Goal: Task Accomplishment & Management: Use online tool/utility

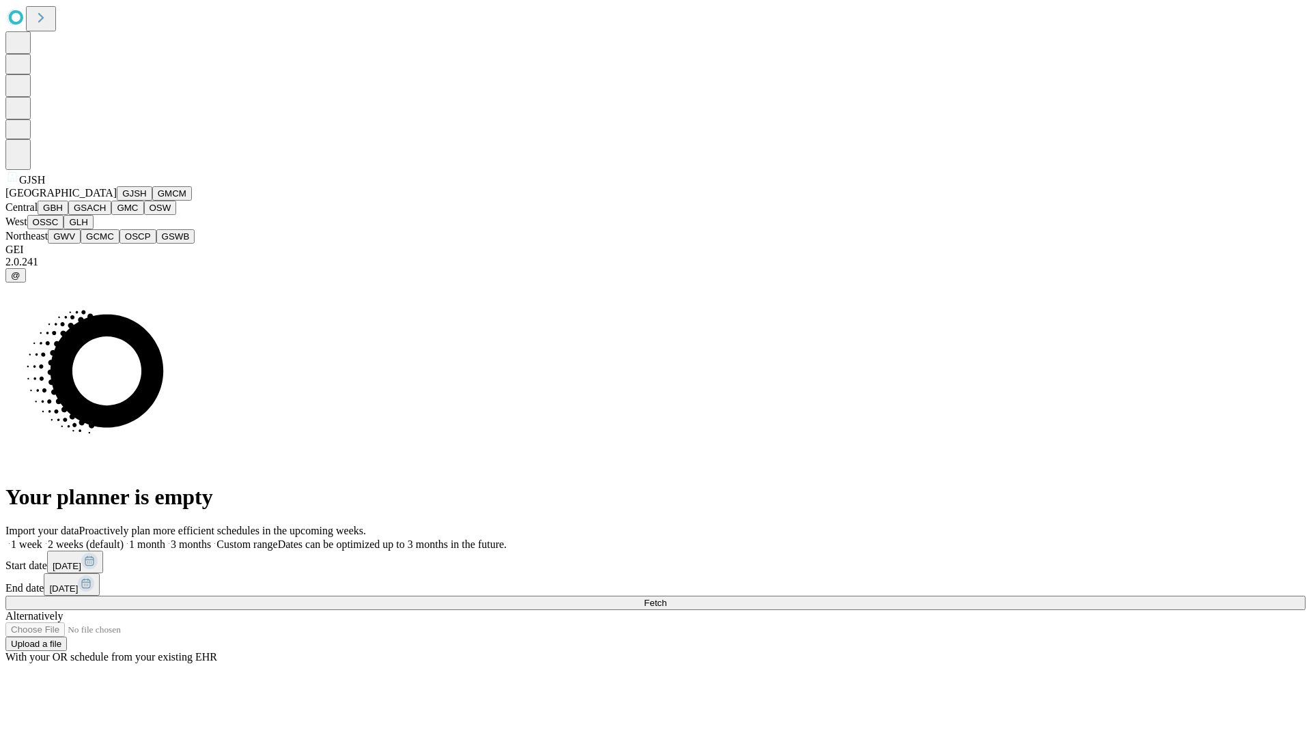
click at [117, 201] on button "GJSH" at bounding box center [134, 193] width 35 height 14
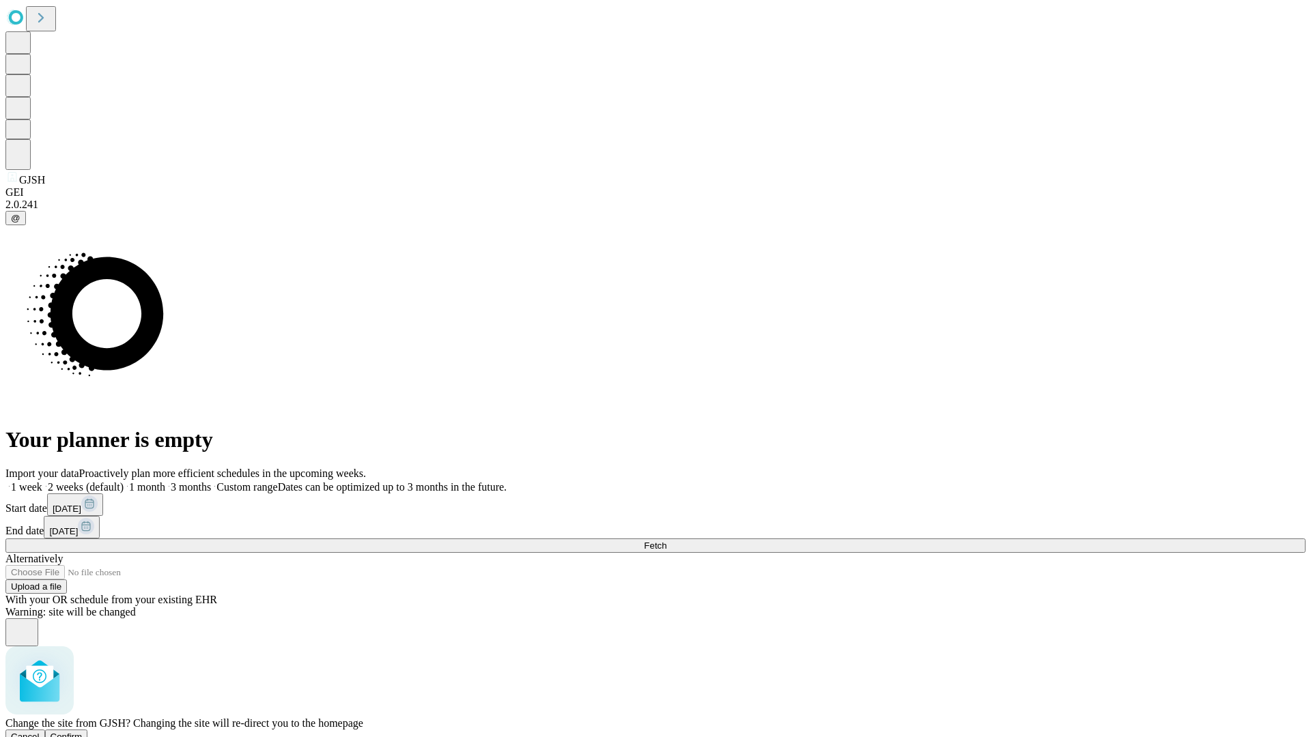
click at [83, 732] on span "Confirm" at bounding box center [67, 737] width 32 height 10
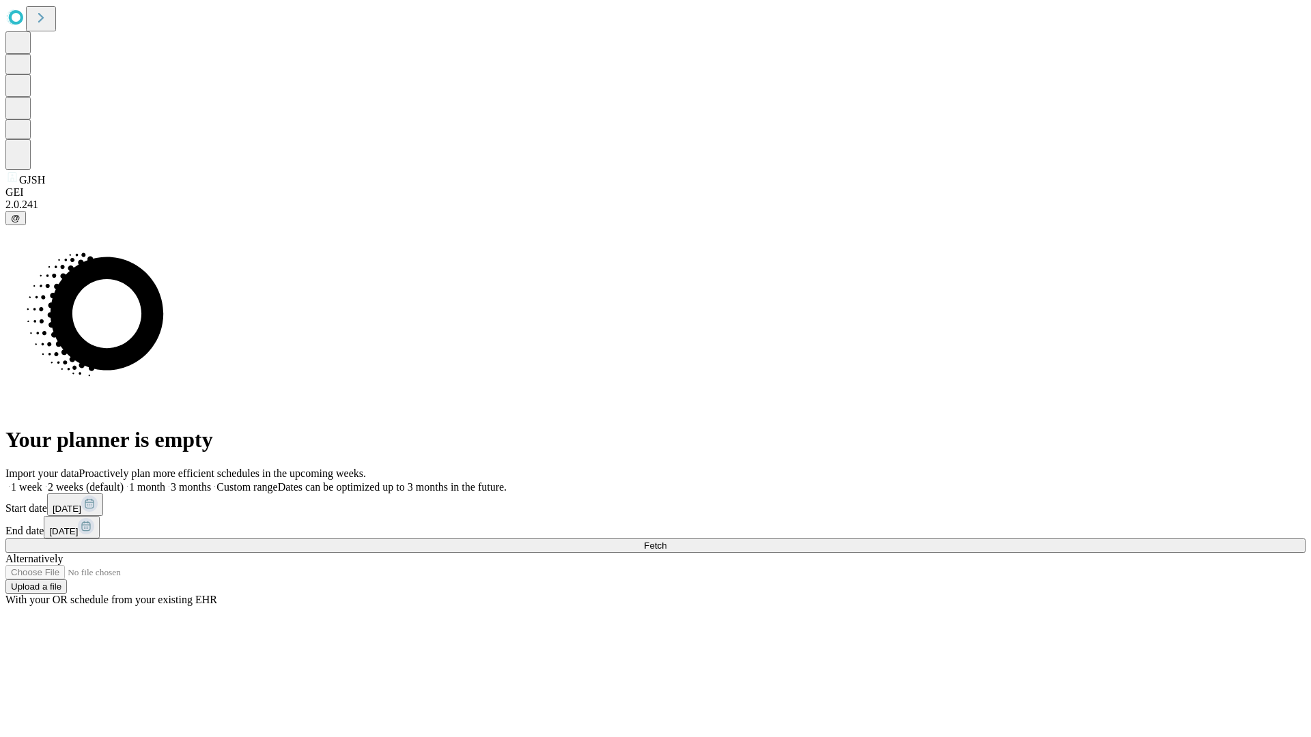
click at [124, 481] on label "2 weeks (default)" at bounding box center [82, 487] width 81 height 12
click at [666, 541] on span "Fetch" at bounding box center [655, 546] width 23 height 10
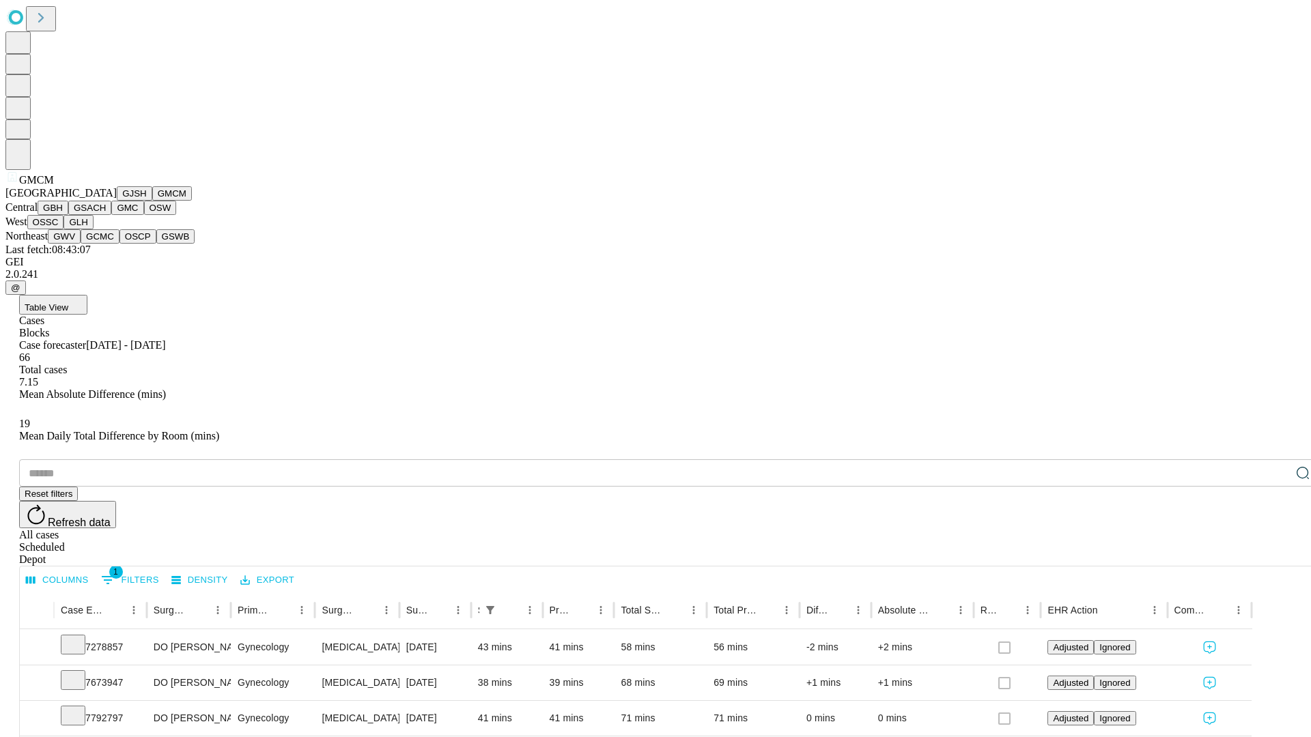
click at [68, 215] on button "GBH" at bounding box center [53, 208] width 31 height 14
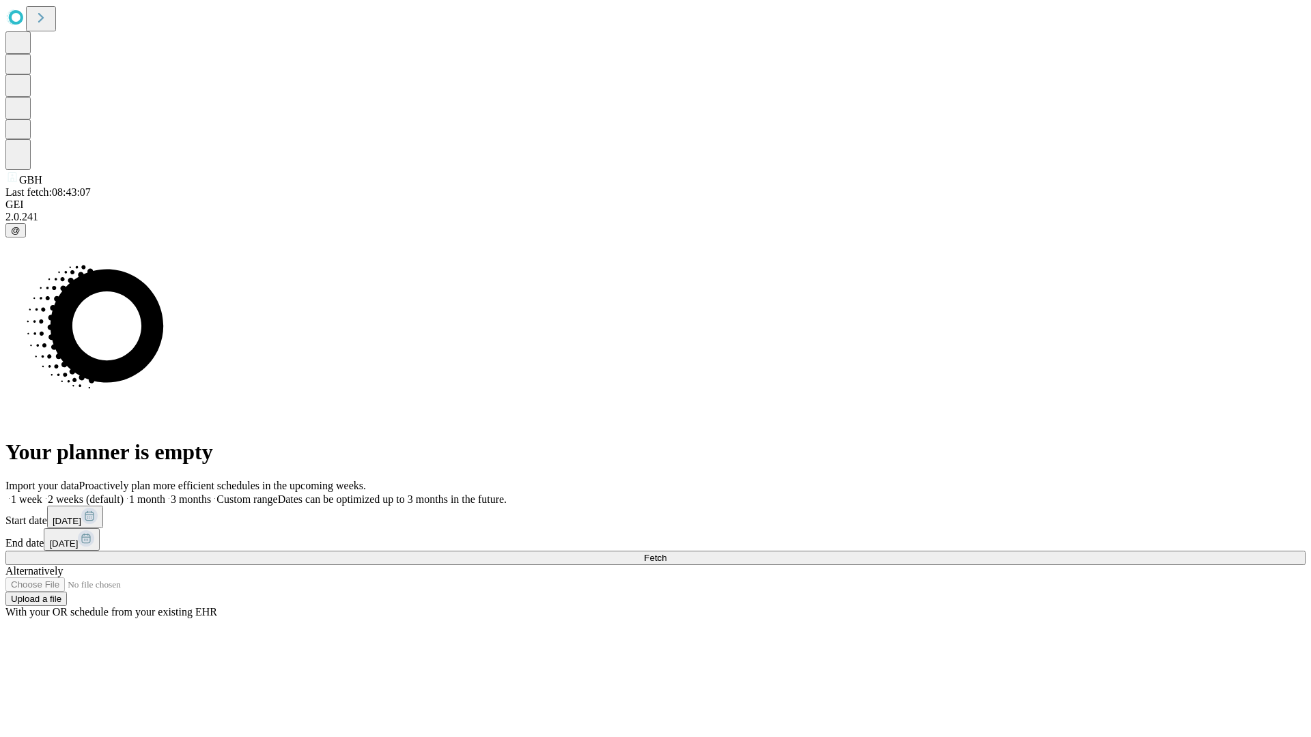
click at [124, 493] on label "2 weeks (default)" at bounding box center [82, 499] width 81 height 12
click at [666, 553] on span "Fetch" at bounding box center [655, 558] width 23 height 10
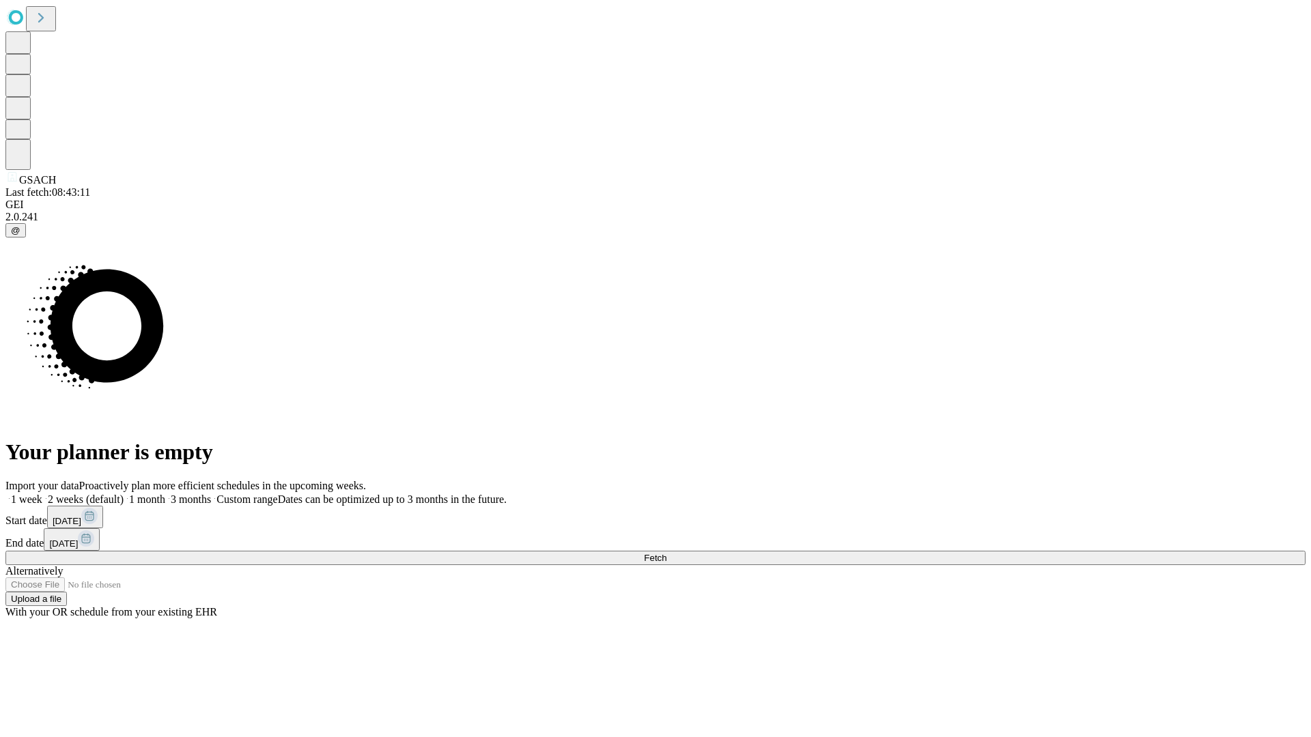
click at [666, 553] on span "Fetch" at bounding box center [655, 558] width 23 height 10
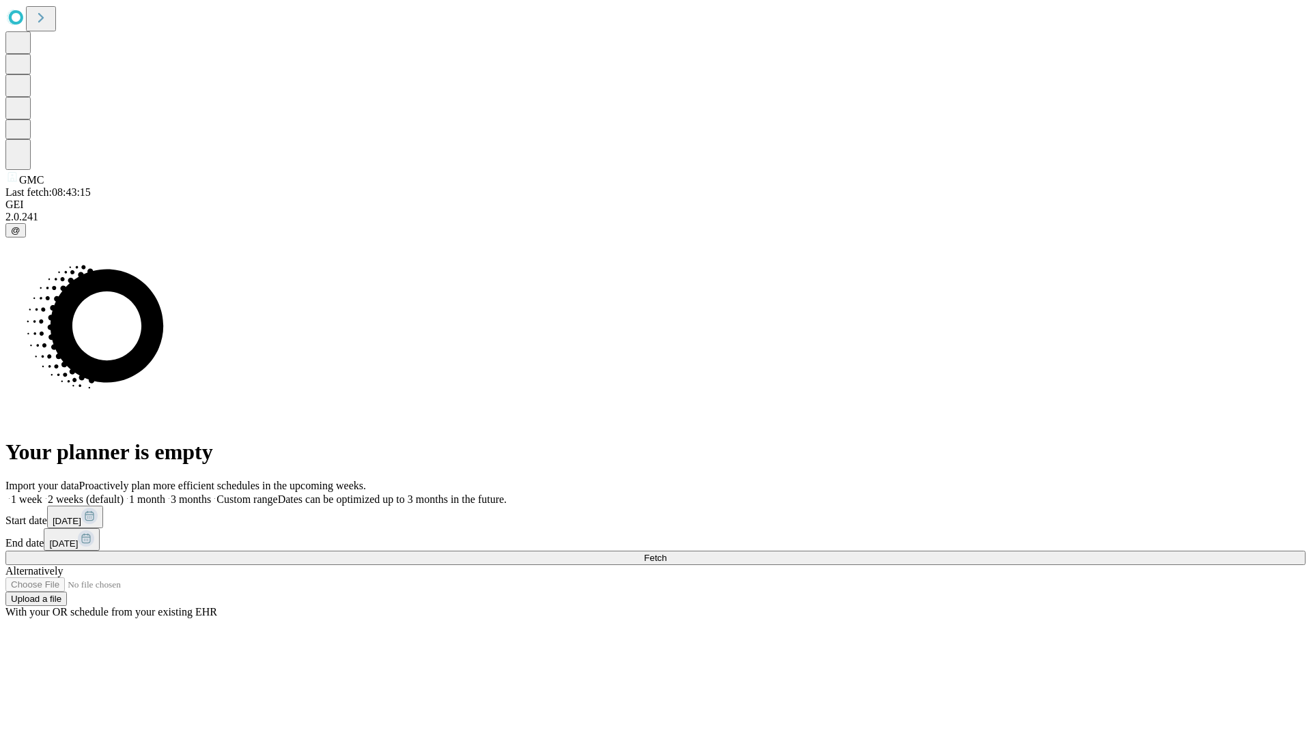
click at [666, 553] on span "Fetch" at bounding box center [655, 558] width 23 height 10
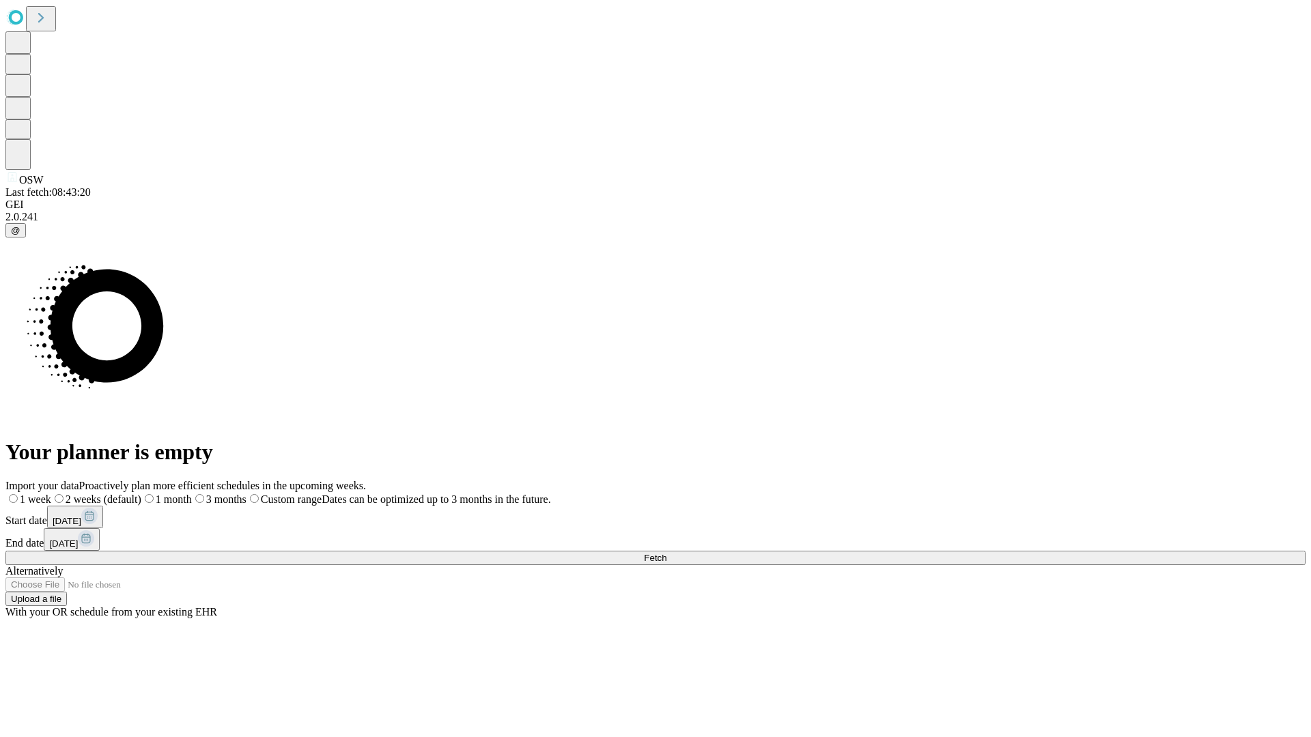
click at [141, 493] on label "2 weeks (default)" at bounding box center [96, 499] width 90 height 12
click at [666, 553] on span "Fetch" at bounding box center [655, 558] width 23 height 10
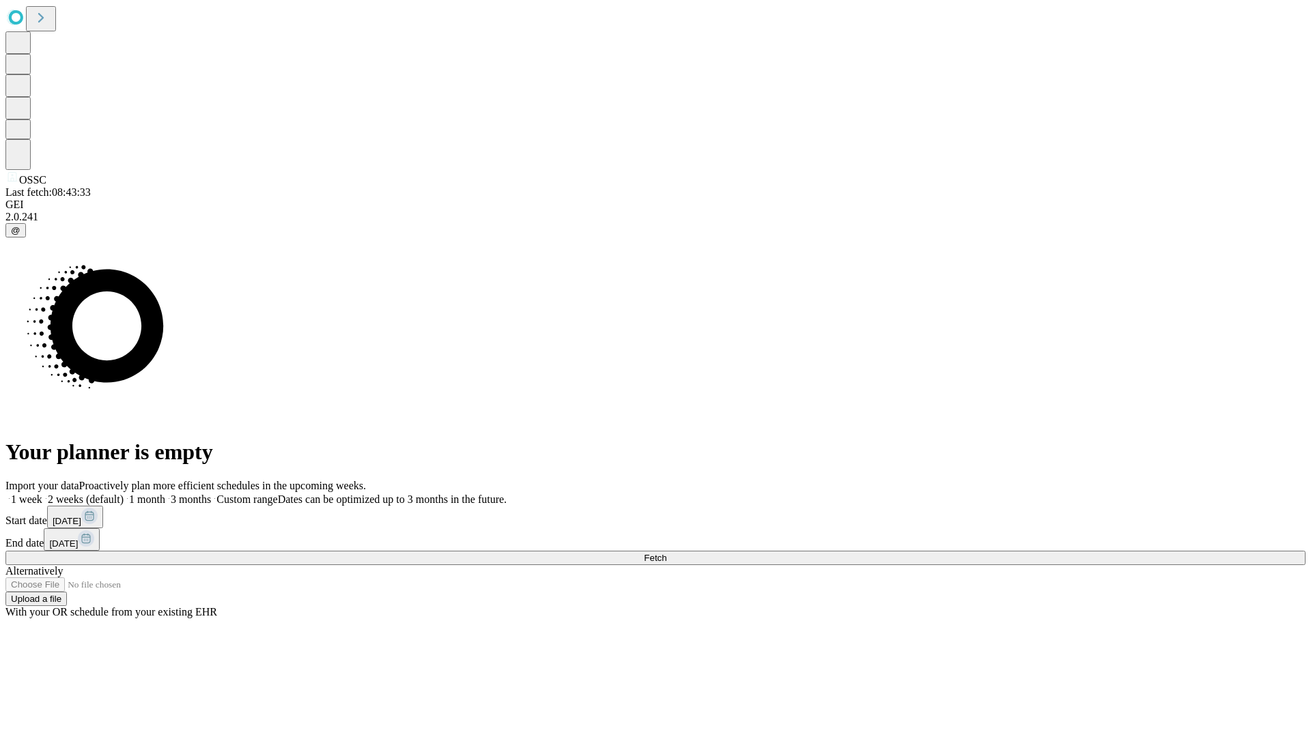
click at [124, 493] on label "2 weeks (default)" at bounding box center [82, 499] width 81 height 12
click at [666, 553] on span "Fetch" at bounding box center [655, 558] width 23 height 10
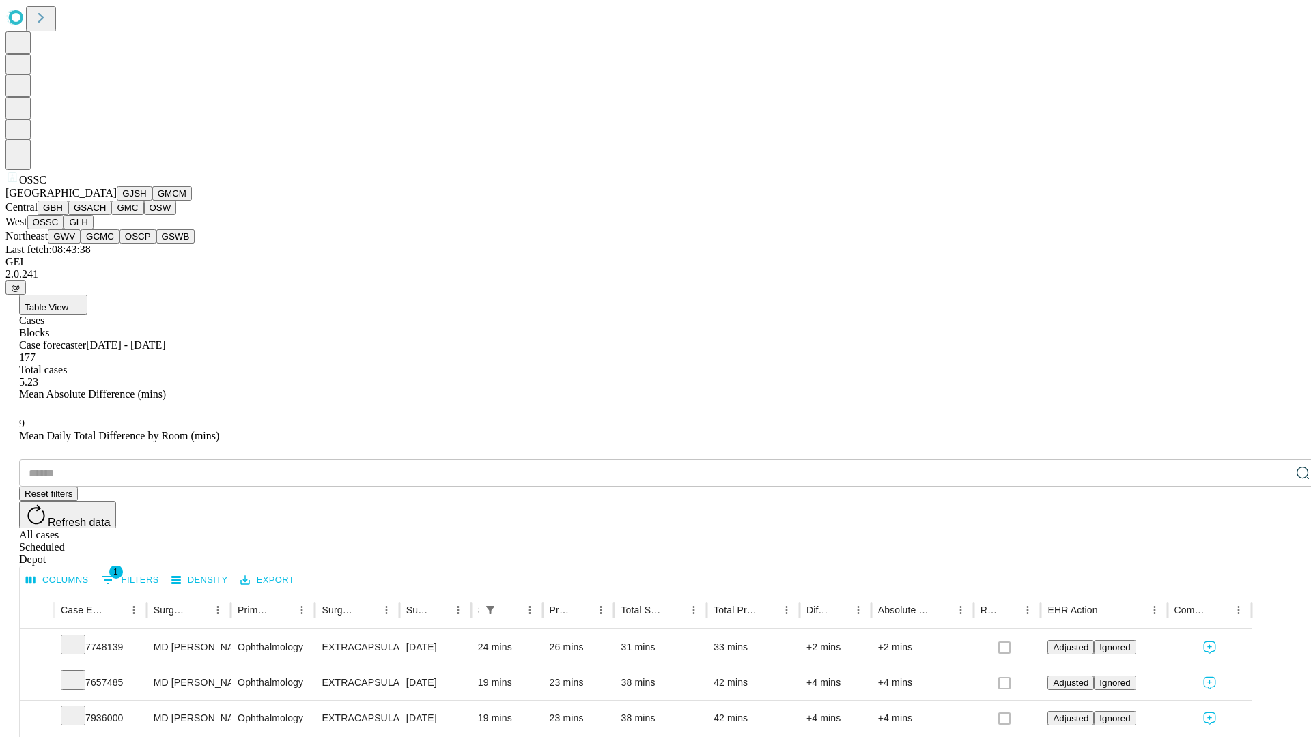
click at [93, 229] on button "GLH" at bounding box center [77, 222] width 29 height 14
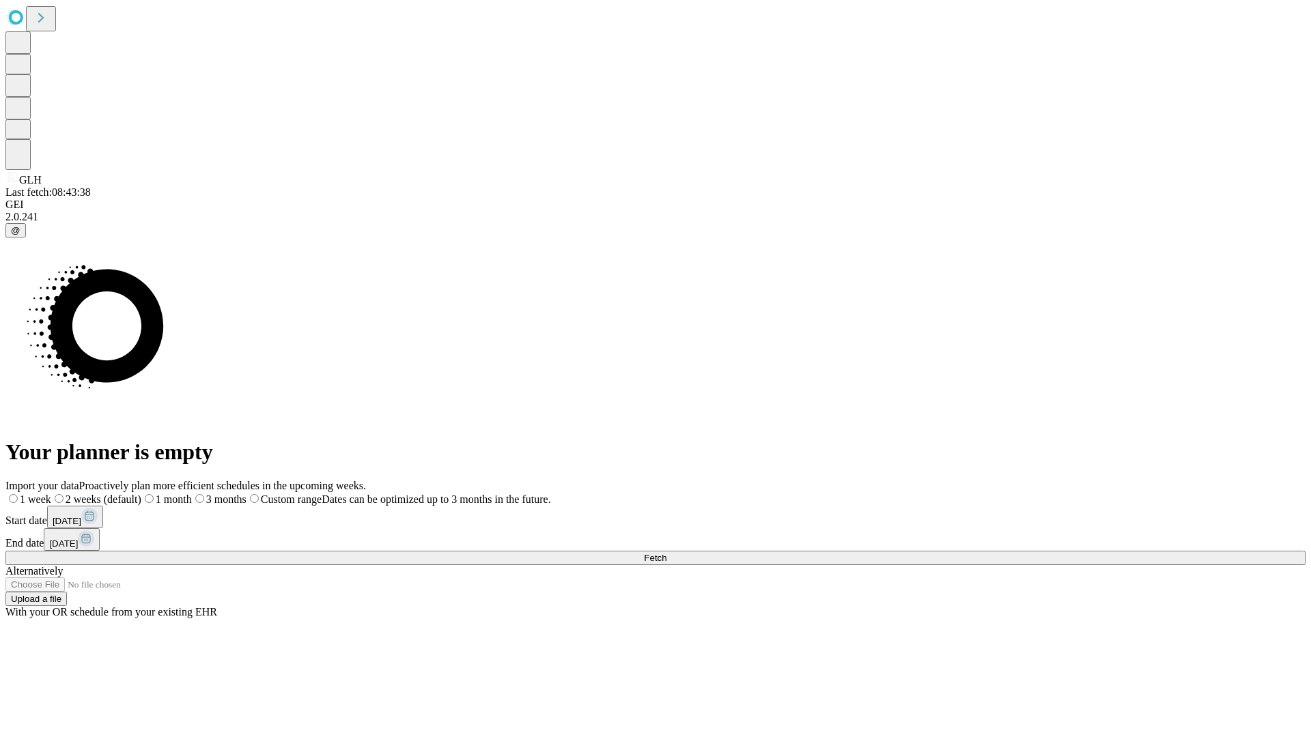
click at [141, 493] on label "2 weeks (default)" at bounding box center [96, 499] width 90 height 12
click at [666, 553] on span "Fetch" at bounding box center [655, 558] width 23 height 10
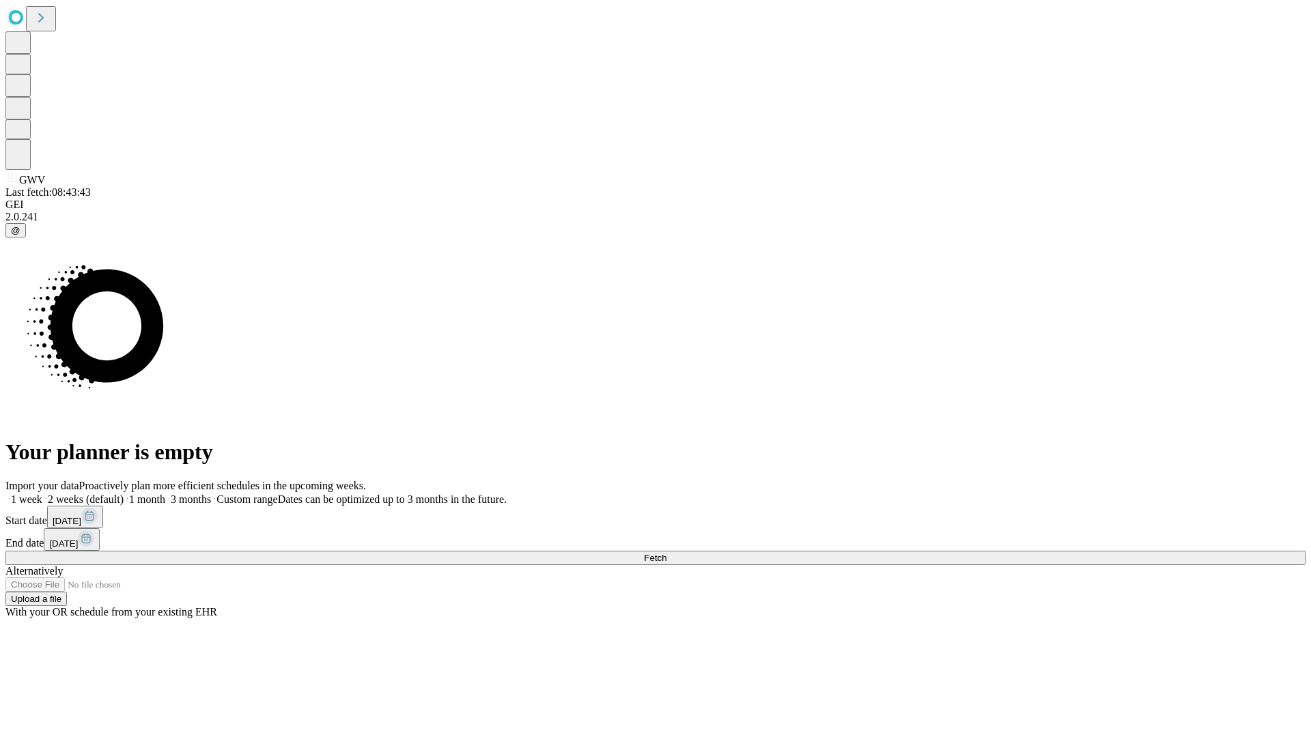
click at [124, 493] on label "2 weeks (default)" at bounding box center [82, 499] width 81 height 12
click at [666, 553] on span "Fetch" at bounding box center [655, 558] width 23 height 10
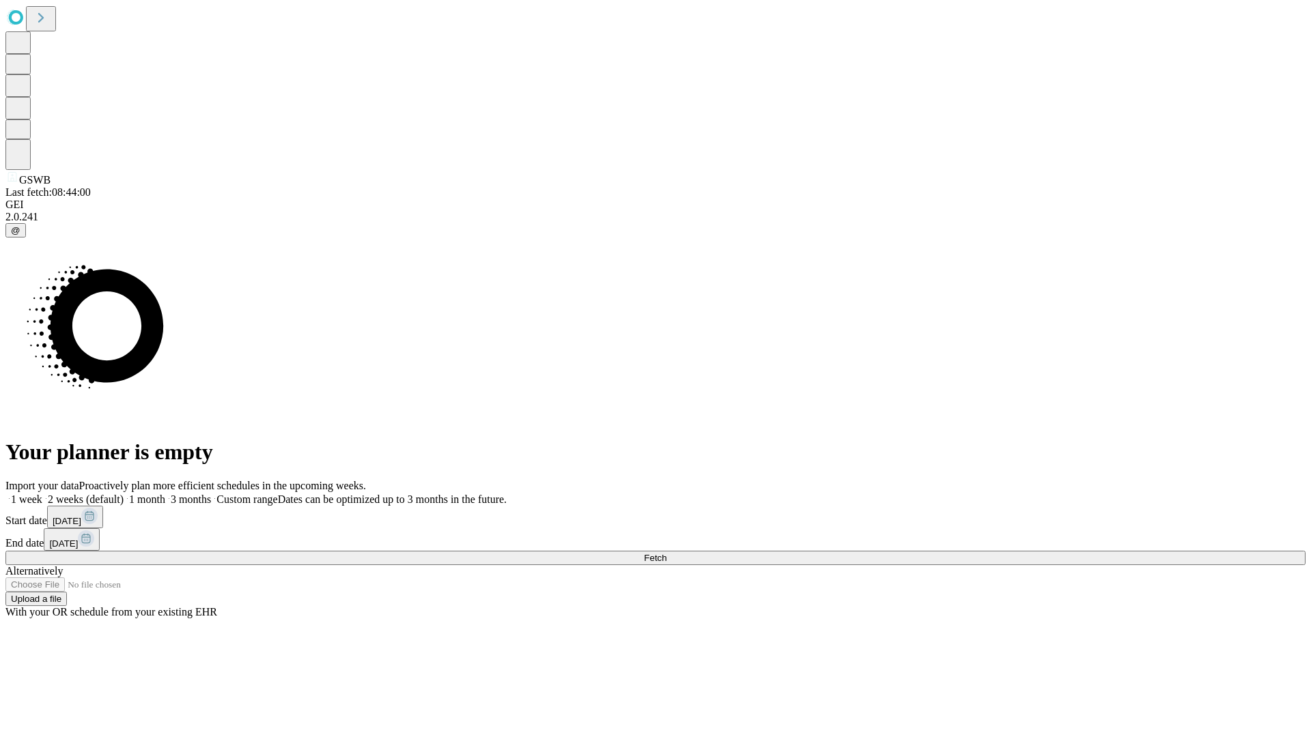
click at [666, 553] on span "Fetch" at bounding box center [655, 558] width 23 height 10
